Goal: Find specific page/section: Find specific page/section

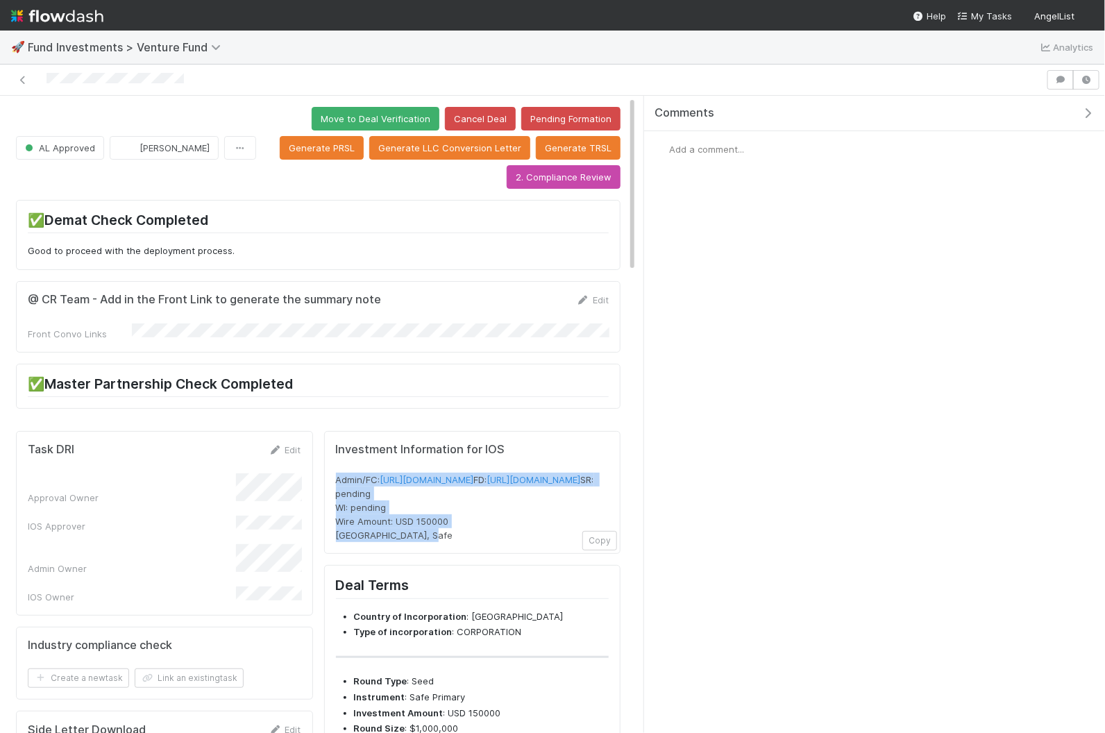
drag, startPoint x: 433, startPoint y: 572, endPoint x: 329, endPoint y: 473, distance: 143.4
click at [329, 473] on div "Investment Information for IOS Admin/FC: https://venture.angellist.com/v/admin/…" at bounding box center [472, 493] width 297 height 124
copy span "Admin/FC: https://venture.angellist.com/v/admin/funds/investment/29161 FD: http…"
drag, startPoint x: 423, startPoint y: 565, endPoint x: 335, endPoint y: 475, distance: 125.7
click at [336, 475] on div "Admin/FC: https://venture.angellist.com/v/admin/funds/investment/29159 FD: http…" at bounding box center [473, 507] width 274 height 69
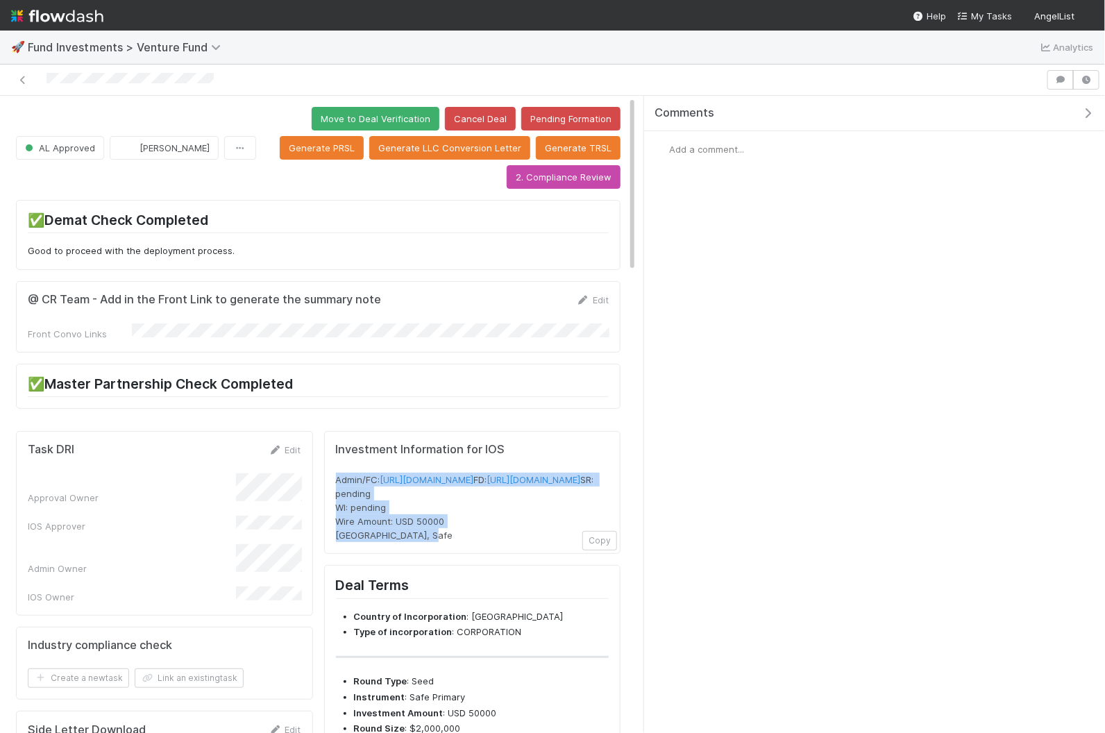
copy span "Admin/FC: https://venture.angellist.com/v/admin/funds/investment/29159 FD: http…"
click at [19, 78] on icon at bounding box center [23, 80] width 14 height 9
drag, startPoint x: 463, startPoint y: 571, endPoint x: 336, endPoint y: 467, distance: 163.8
click at [336, 473] on div "Admin/FC: https://venture.angellist.com/v/admin/funds/investment/29172 FD: http…" at bounding box center [473, 507] width 274 height 69
copy span "Admin/FC: https://venture.angellist.com/v/admin/funds/investment/29172 FD: http…"
